Goal: Information Seeking & Learning: Learn about a topic

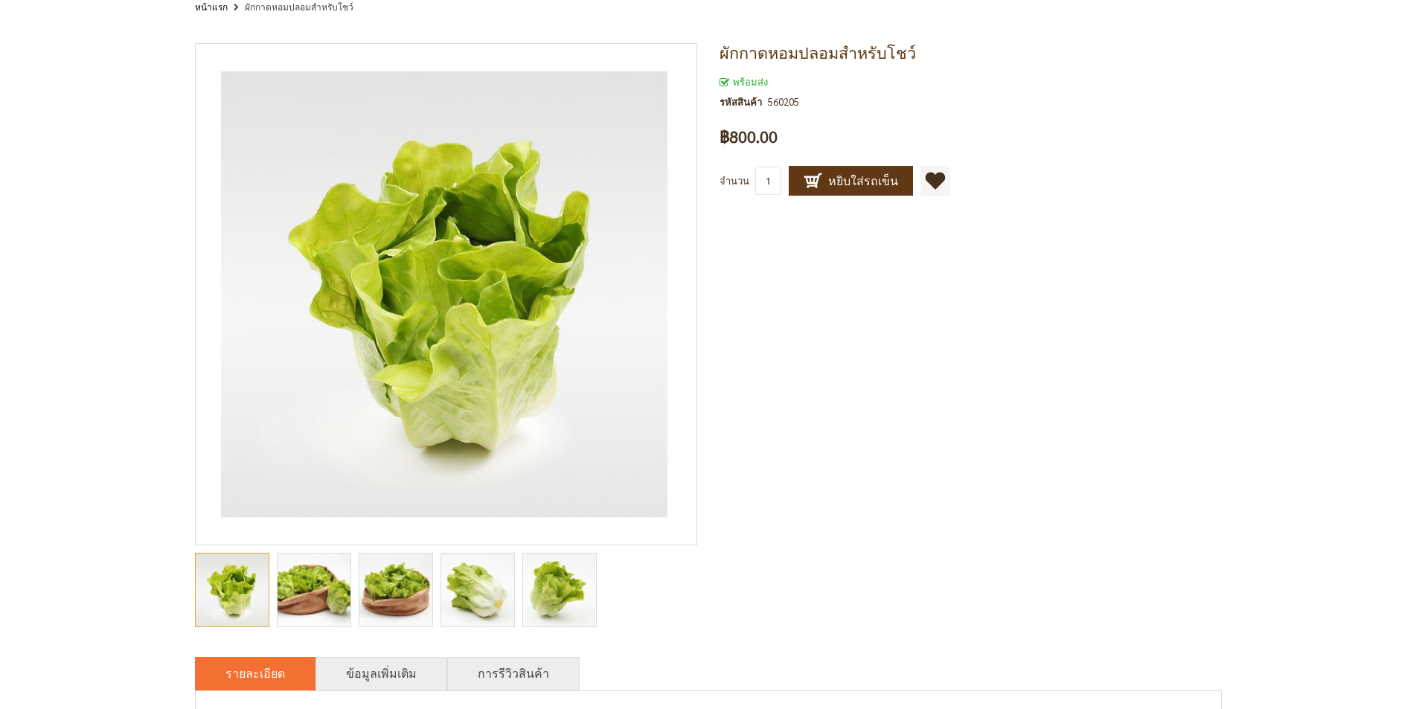
scroll to position [149, 0]
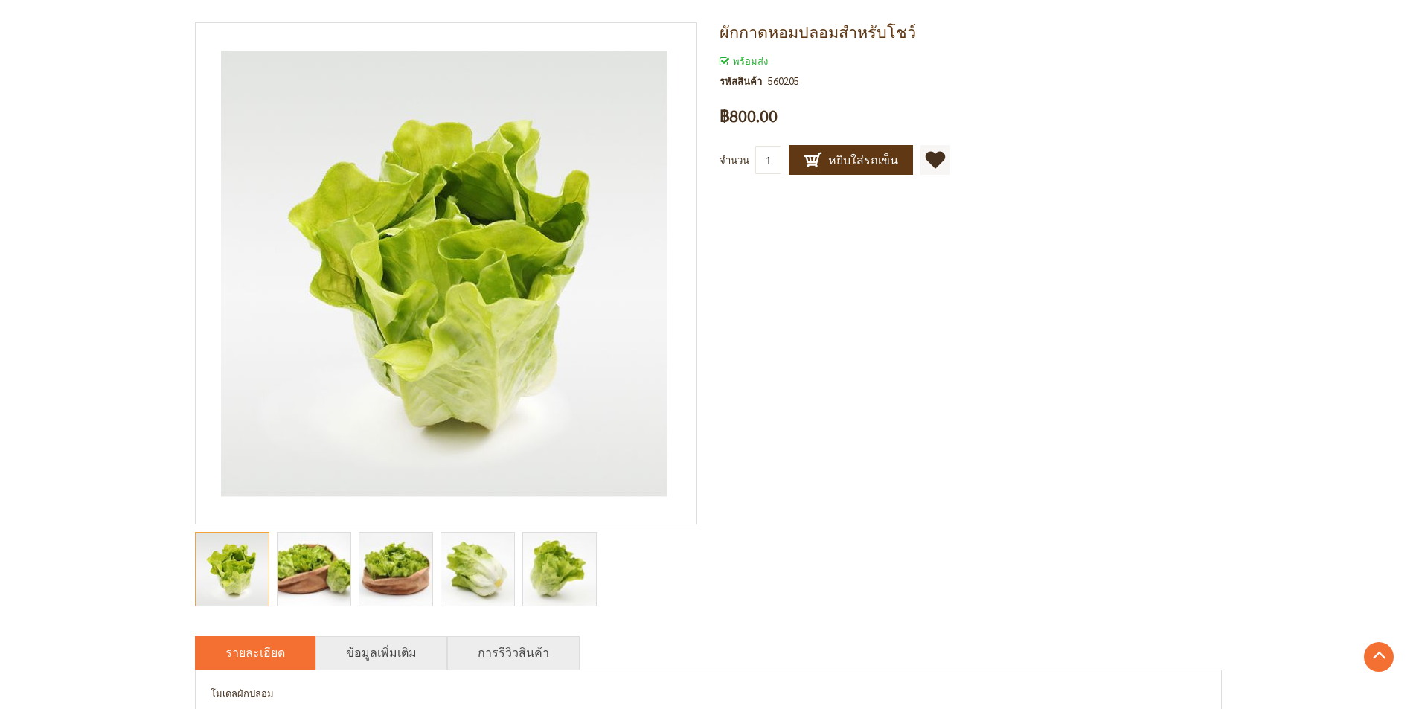
click at [722, 449] on div "ผักกาดหอมปลอมสำหรับโชว์ พร้อมส่ง รหัสสินค้า 560205 เป็นคนแรกที่รีวิวสินค้านี้ ฿…" at bounding box center [708, 408] width 1027 height 772
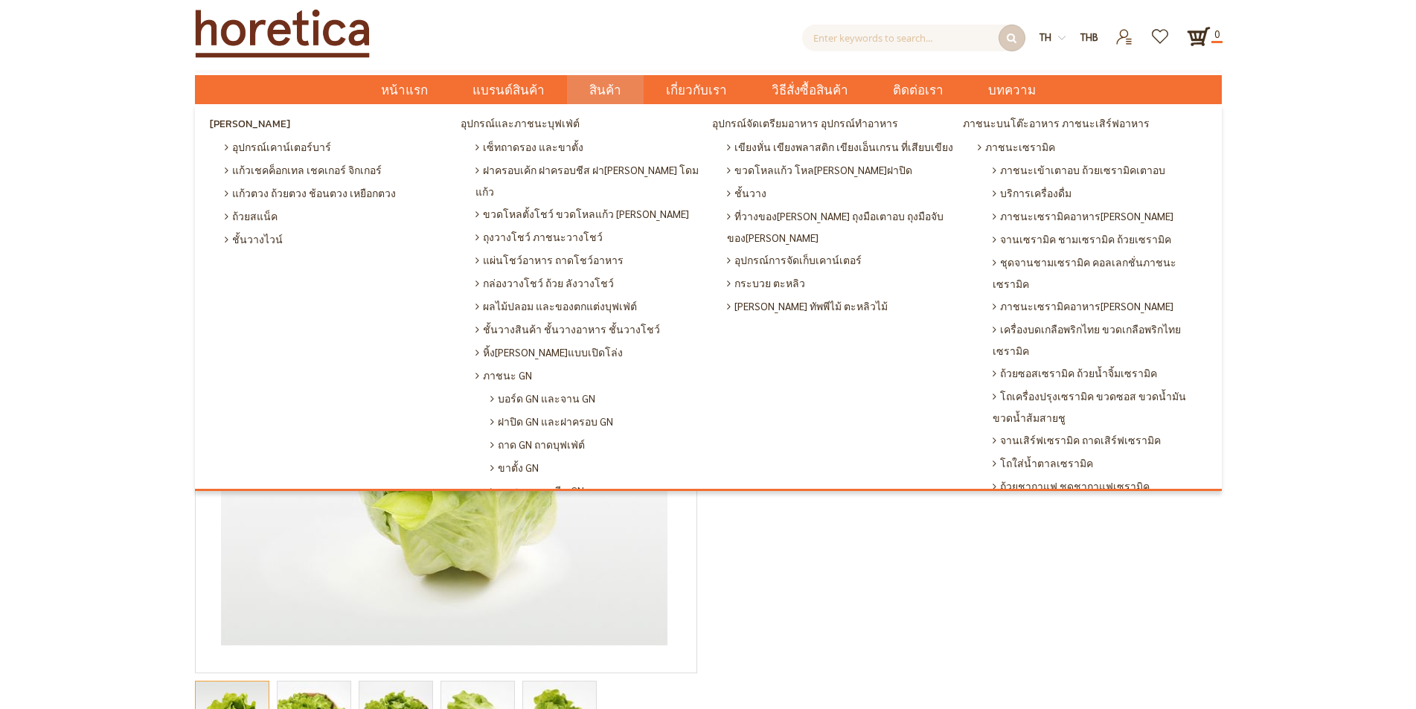
scroll to position [0, 0]
click at [535, 297] on span "ผลไม้ปลอม และของตกแต่งบุฟเฟ่ต์" at bounding box center [555, 308] width 161 height 23
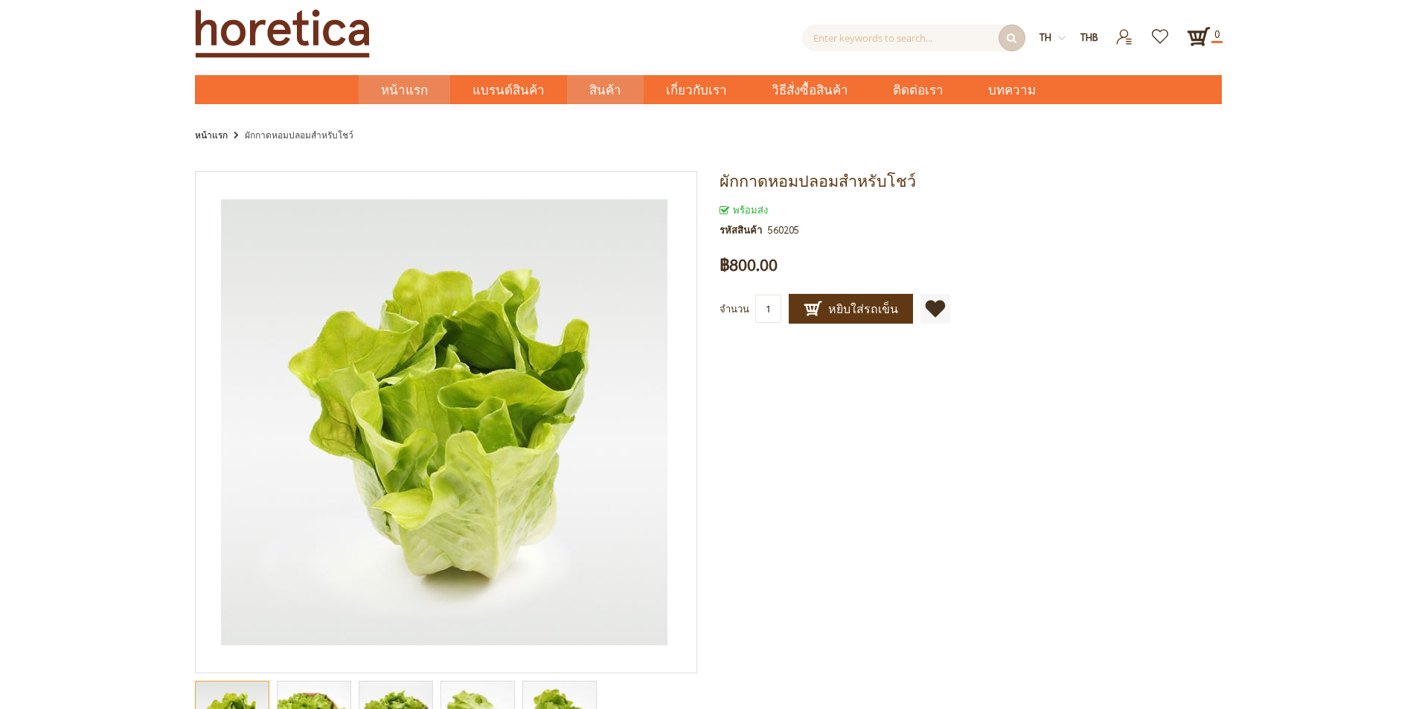
click at [428, 97] on span "หน้าแรก" at bounding box center [404, 89] width 47 height 19
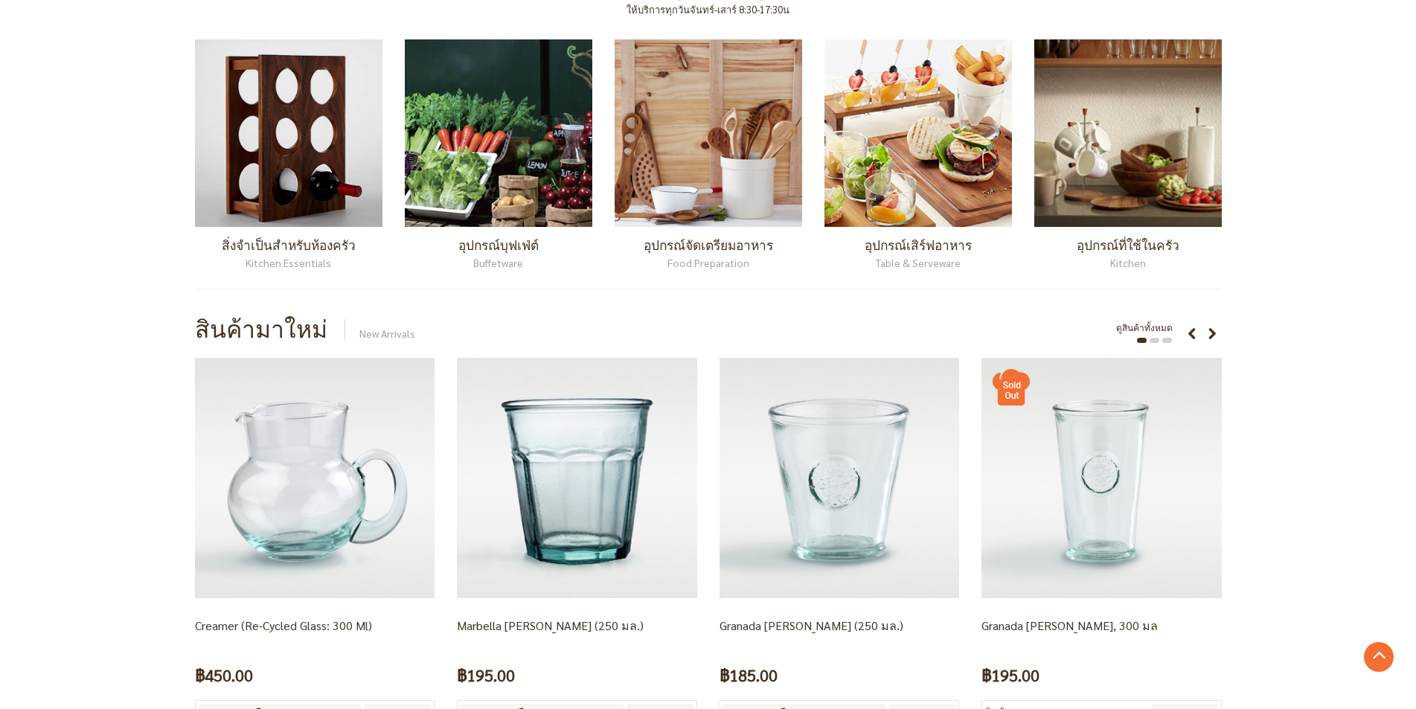
scroll to position [967, 0]
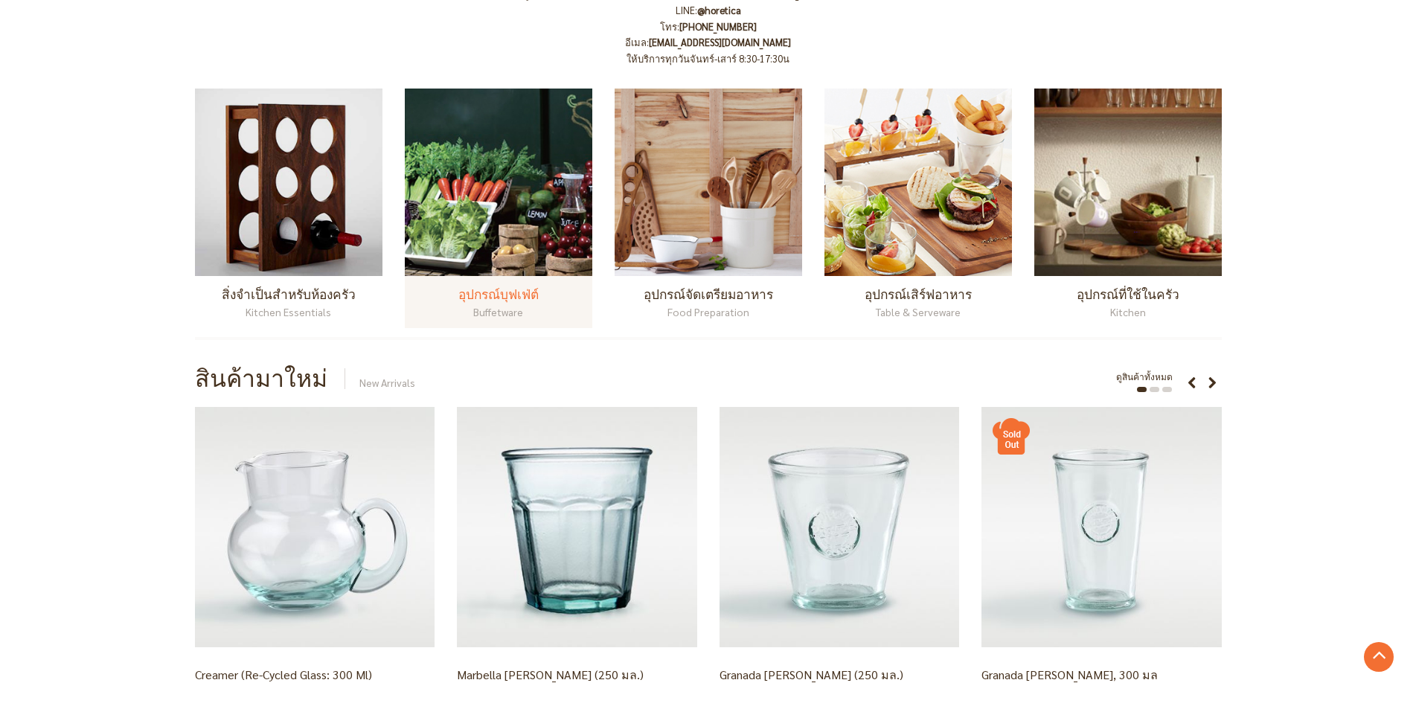
click at [517, 214] on img at bounding box center [498, 182] width 187 height 187
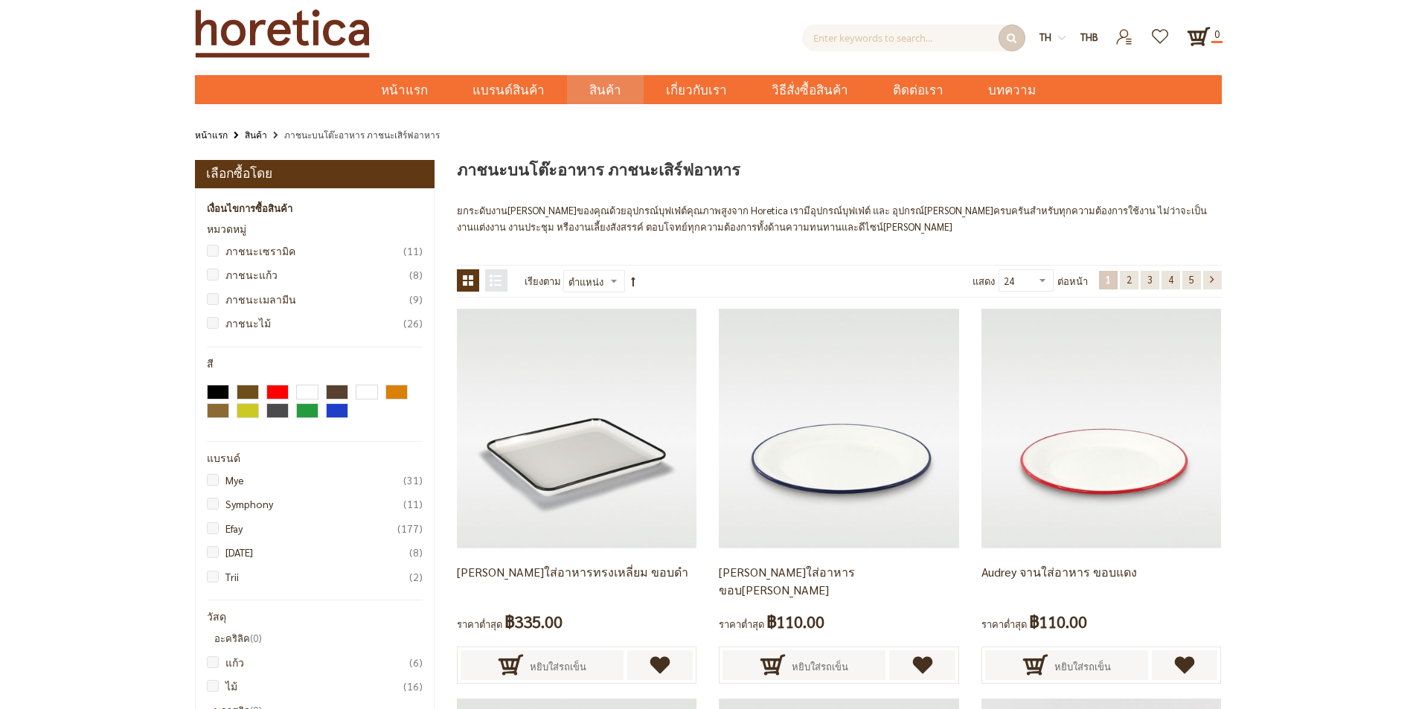
click at [223, 138] on link "หน้าแรก" at bounding box center [211, 134] width 33 height 16
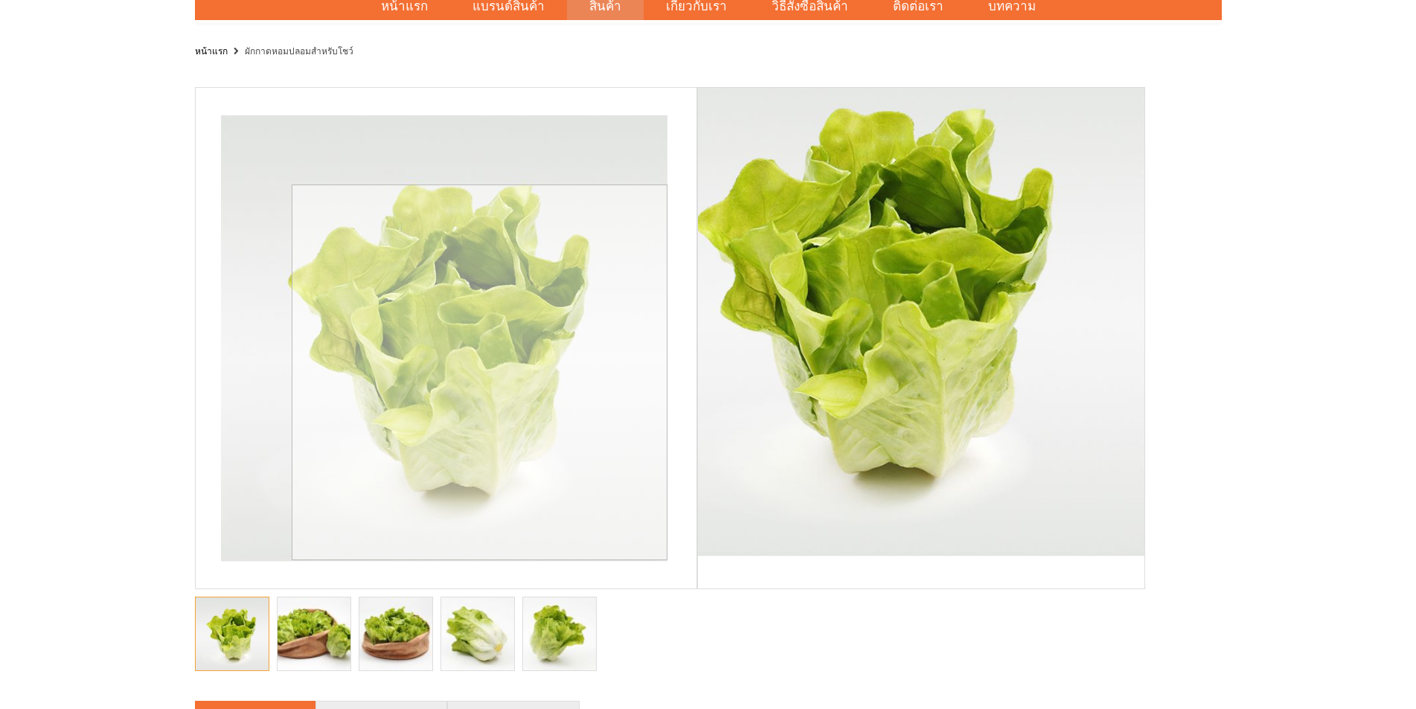
scroll to position [149, 0]
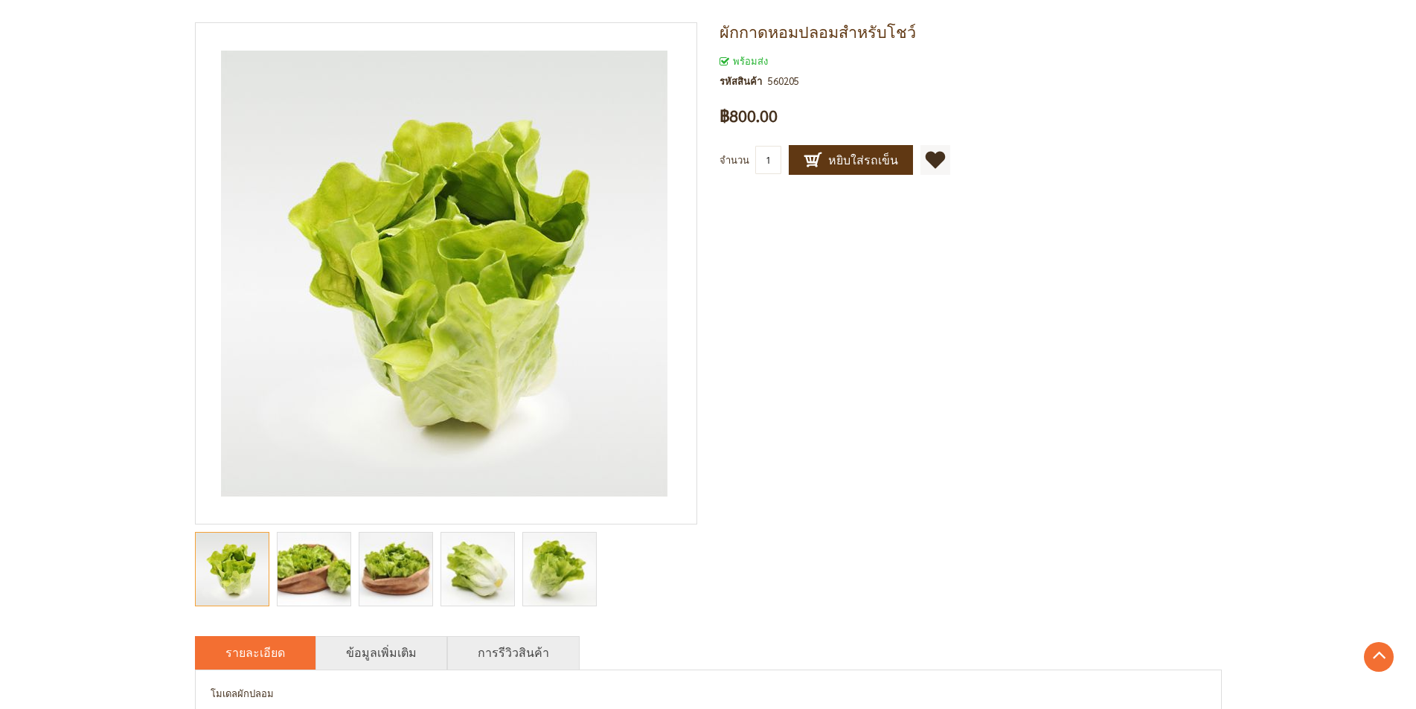
click at [563, 573] on img "Romaine 3d model, food model, model food, vegetable model, model of food, fruit…" at bounding box center [558, 569] width 109 height 73
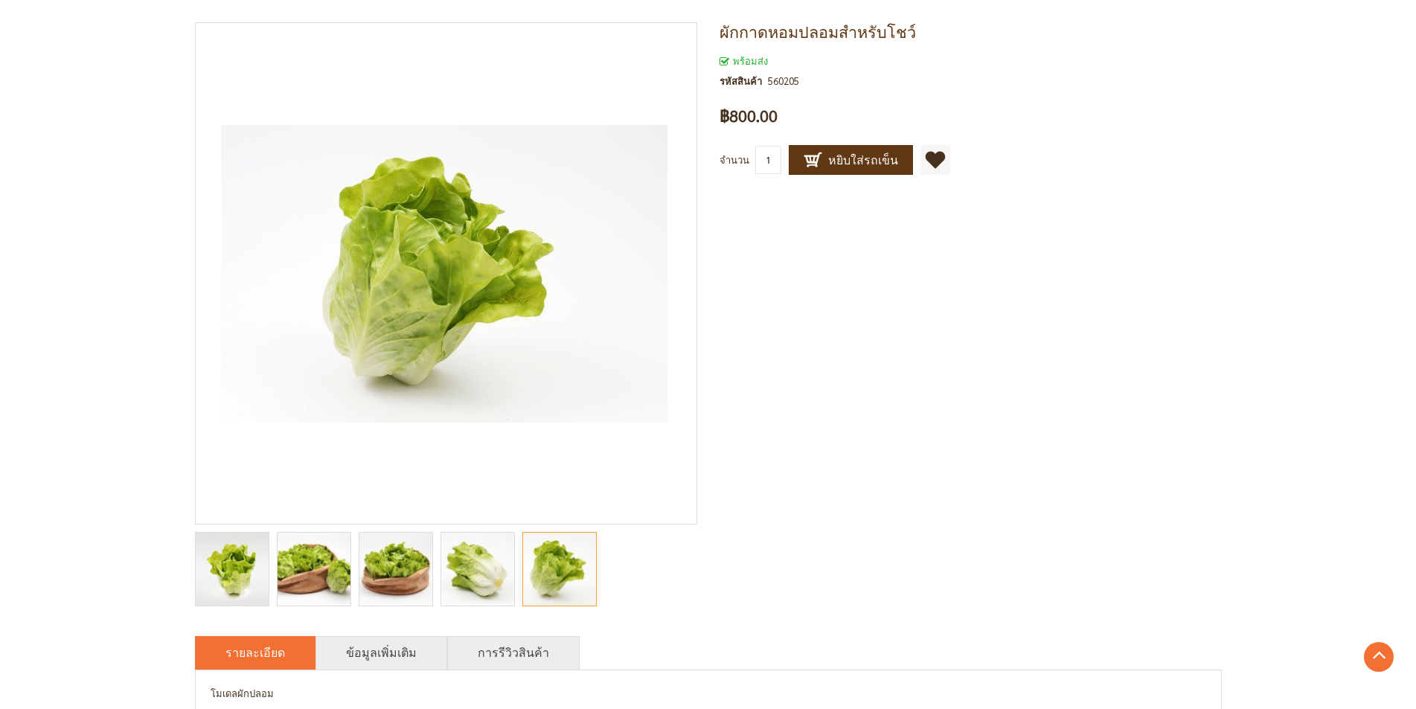
click at [482, 569] on img "Romaine 3d model, food model, model food, vegetable model, model of food, fruit…" at bounding box center [477, 569] width 109 height 73
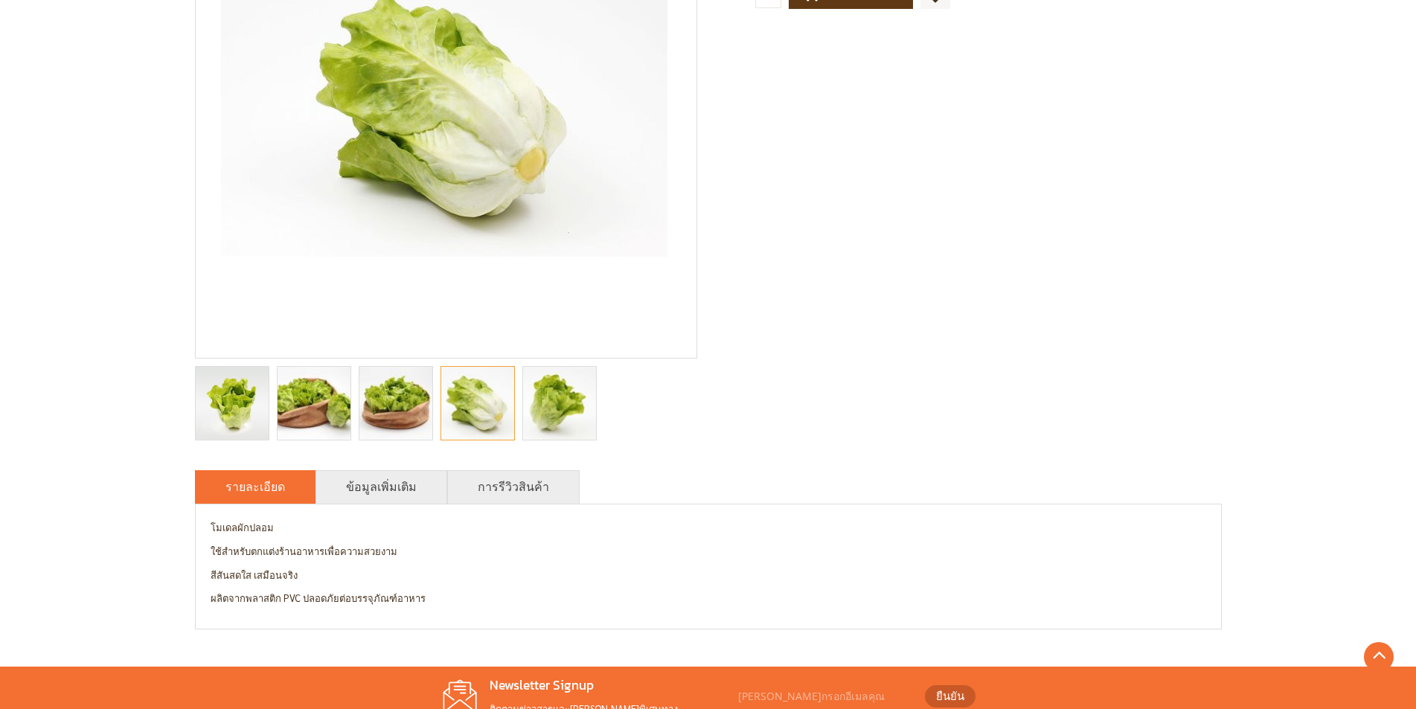
scroll to position [372, 0]
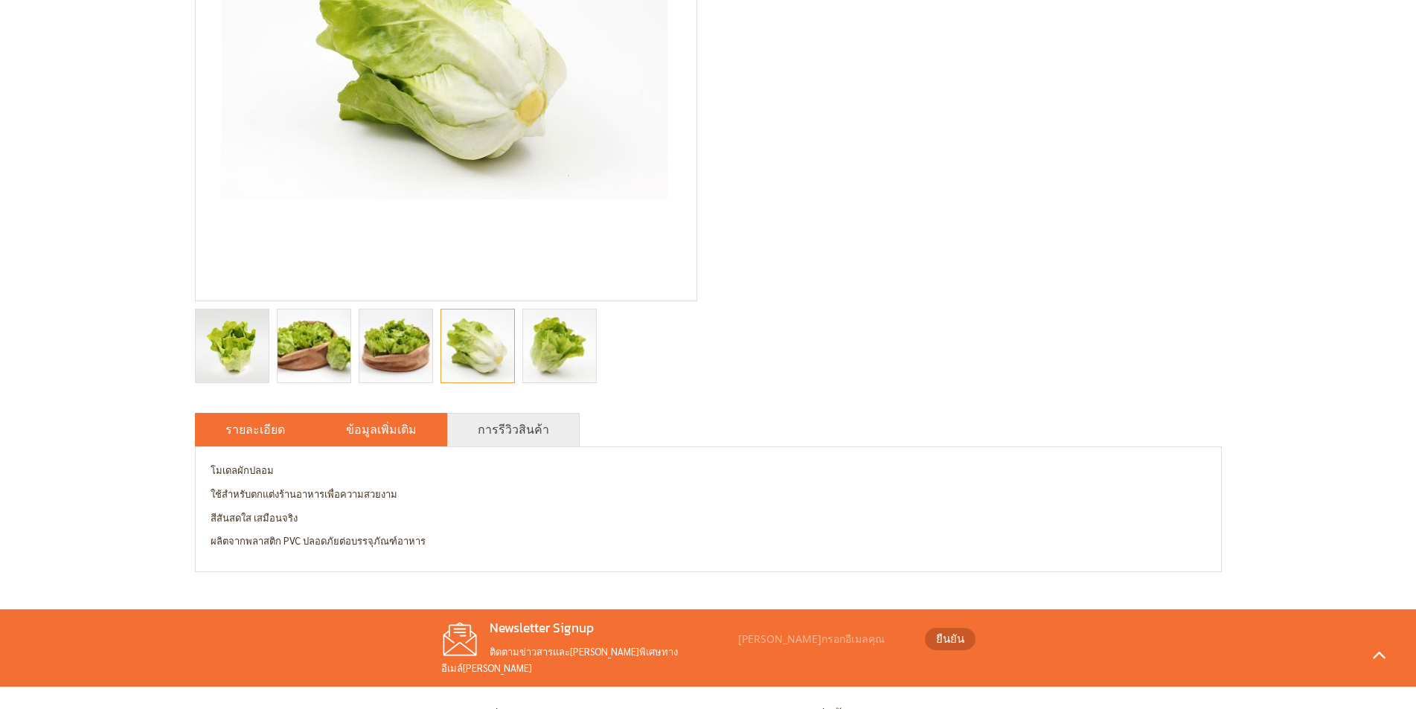
click at [384, 434] on link "ข้อมูลเพิ่มเติม" at bounding box center [381, 429] width 71 height 18
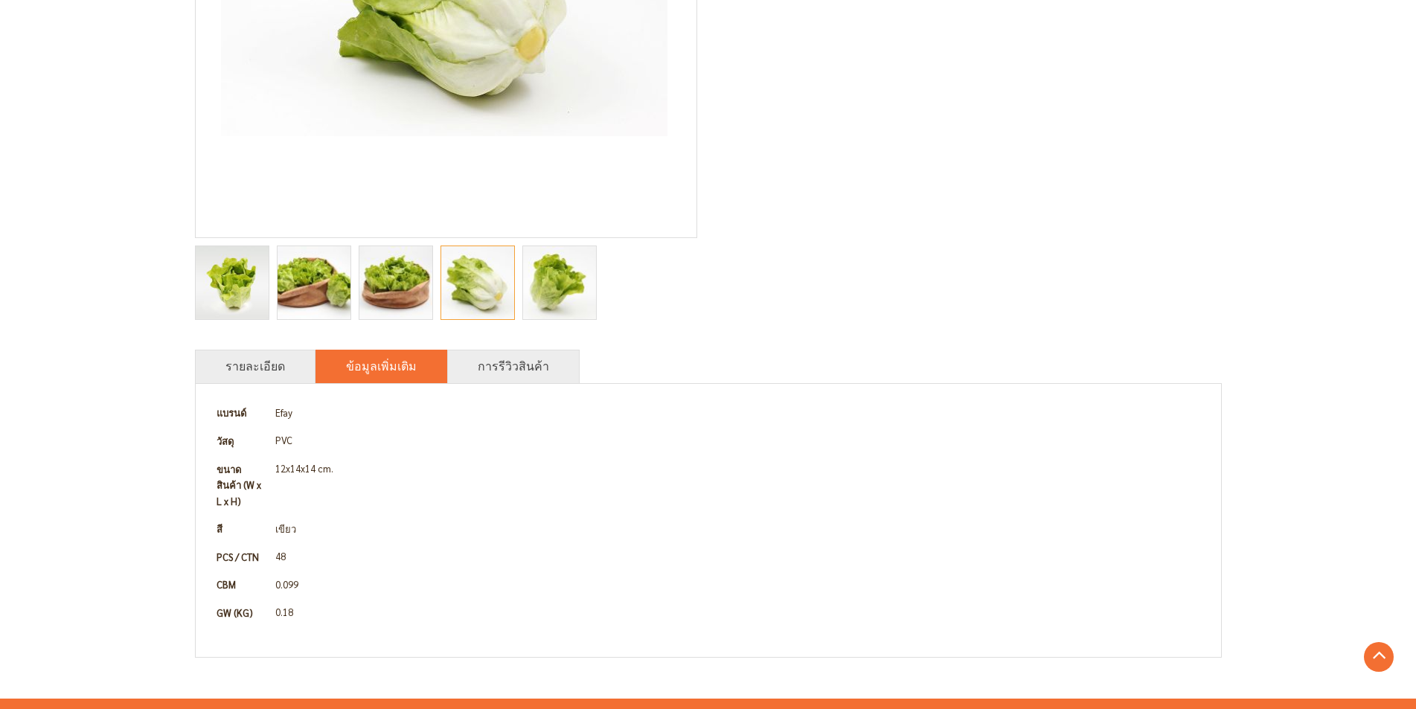
scroll to position [521, 0]
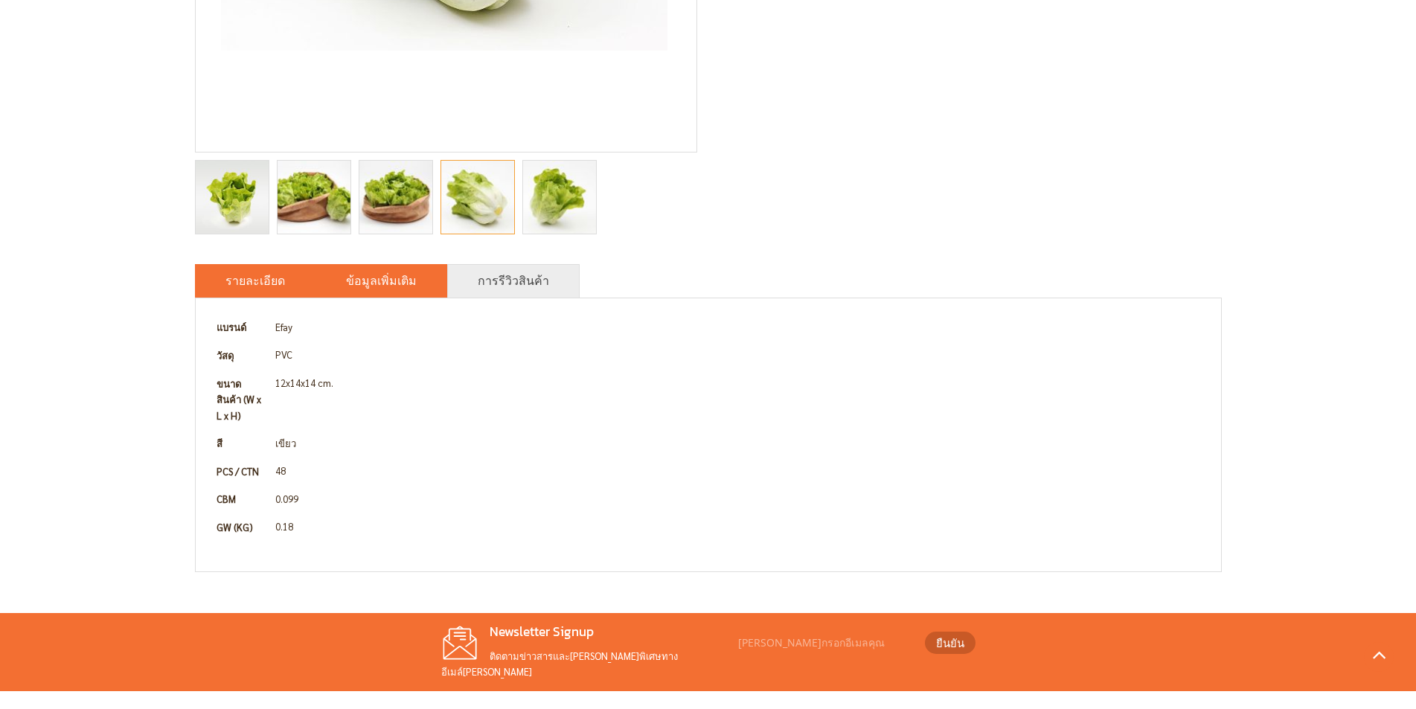
click at [273, 293] on li "รายละเอียด" at bounding box center [255, 280] width 121 height 33
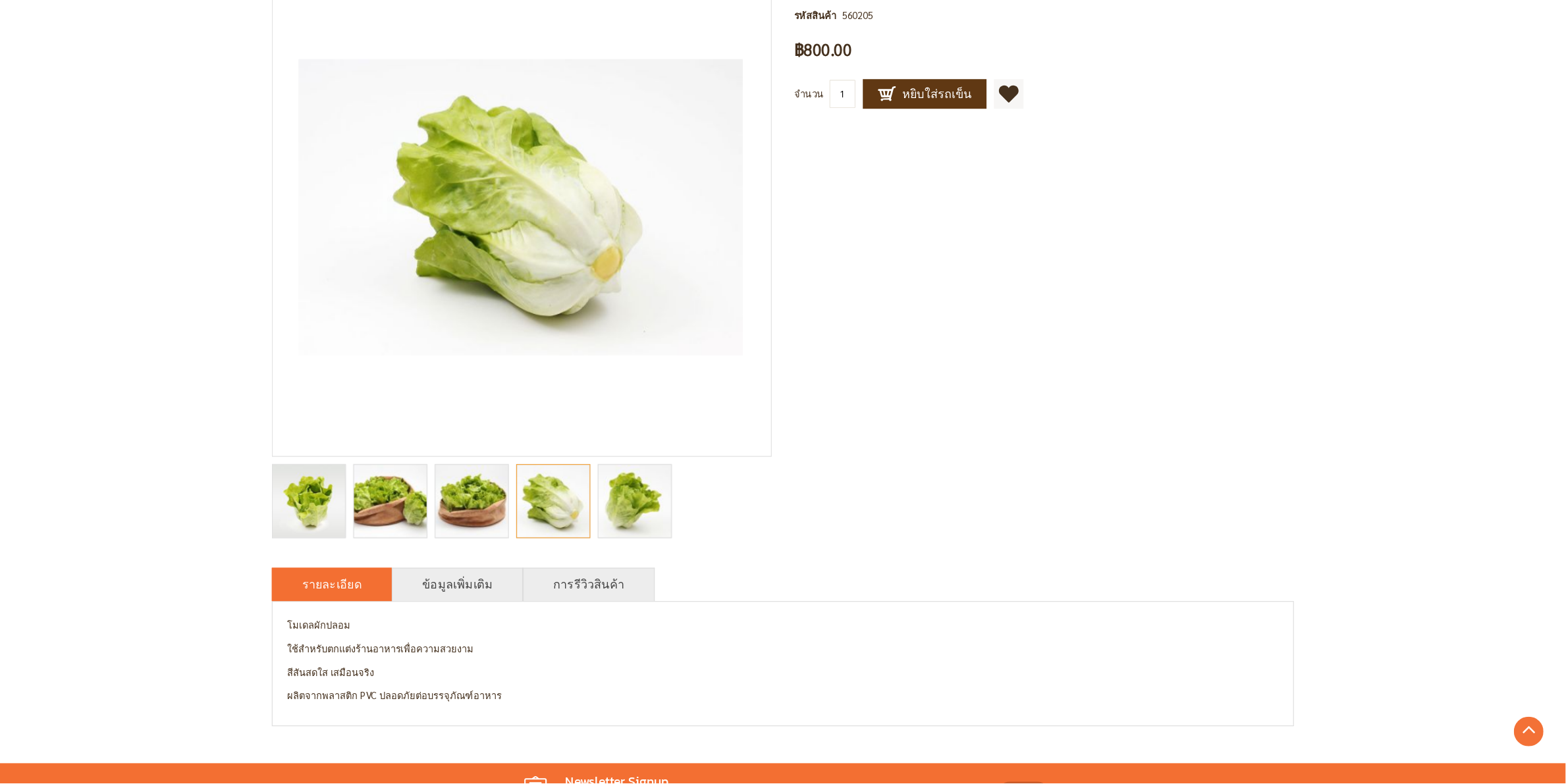
scroll to position [0, 0]
